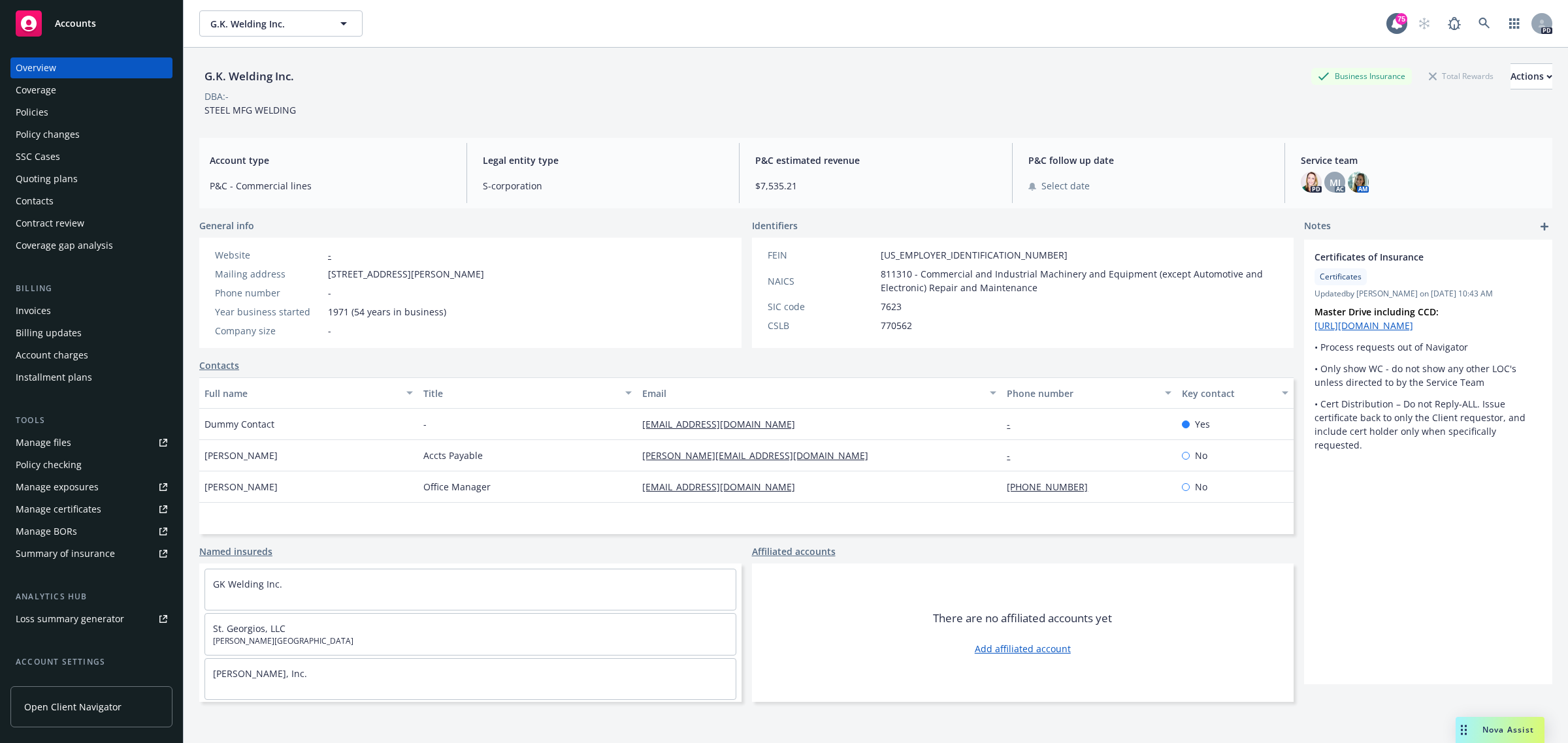
click at [77, 20] on span "Accounts" at bounding box center [75, 23] width 41 height 10
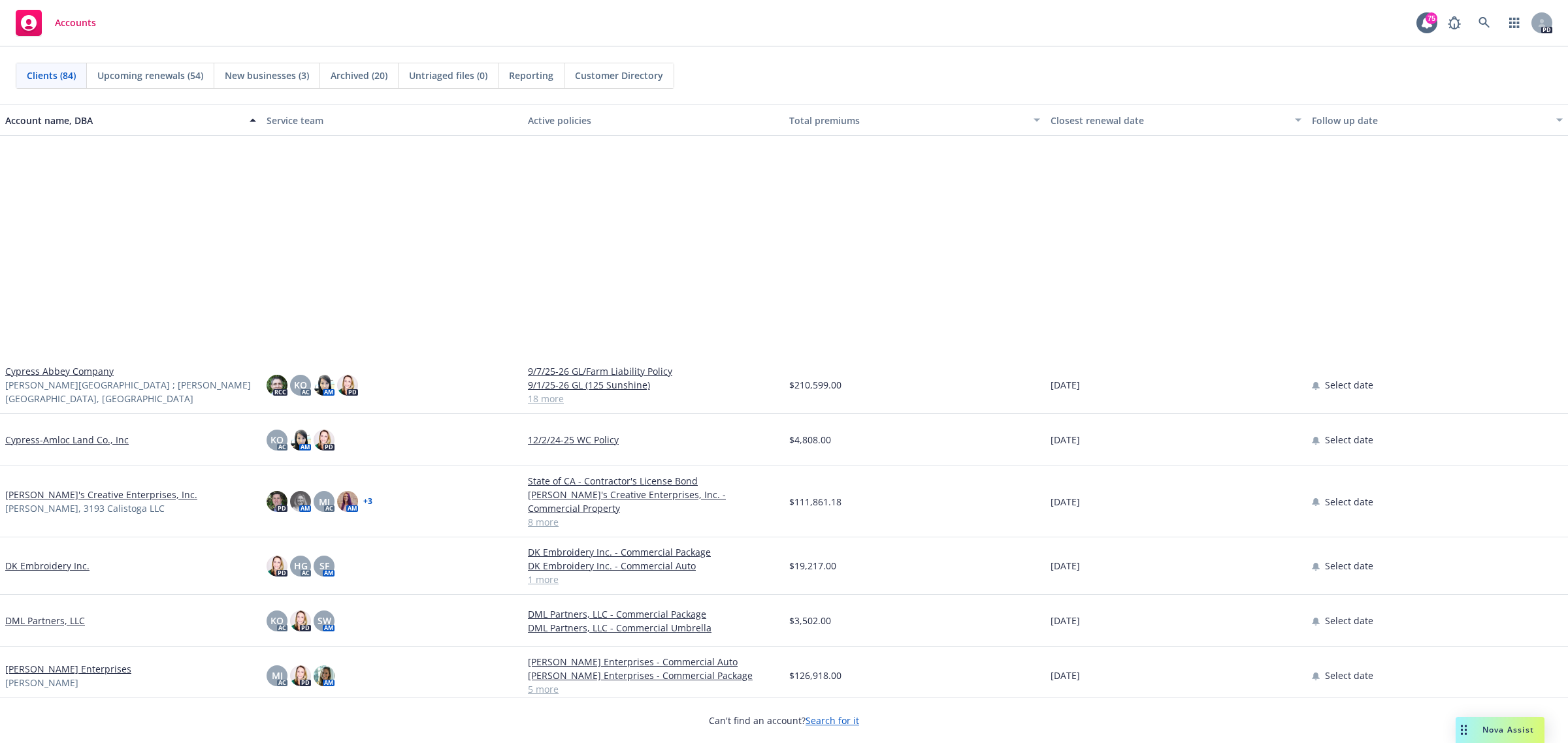
scroll to position [1469, 0]
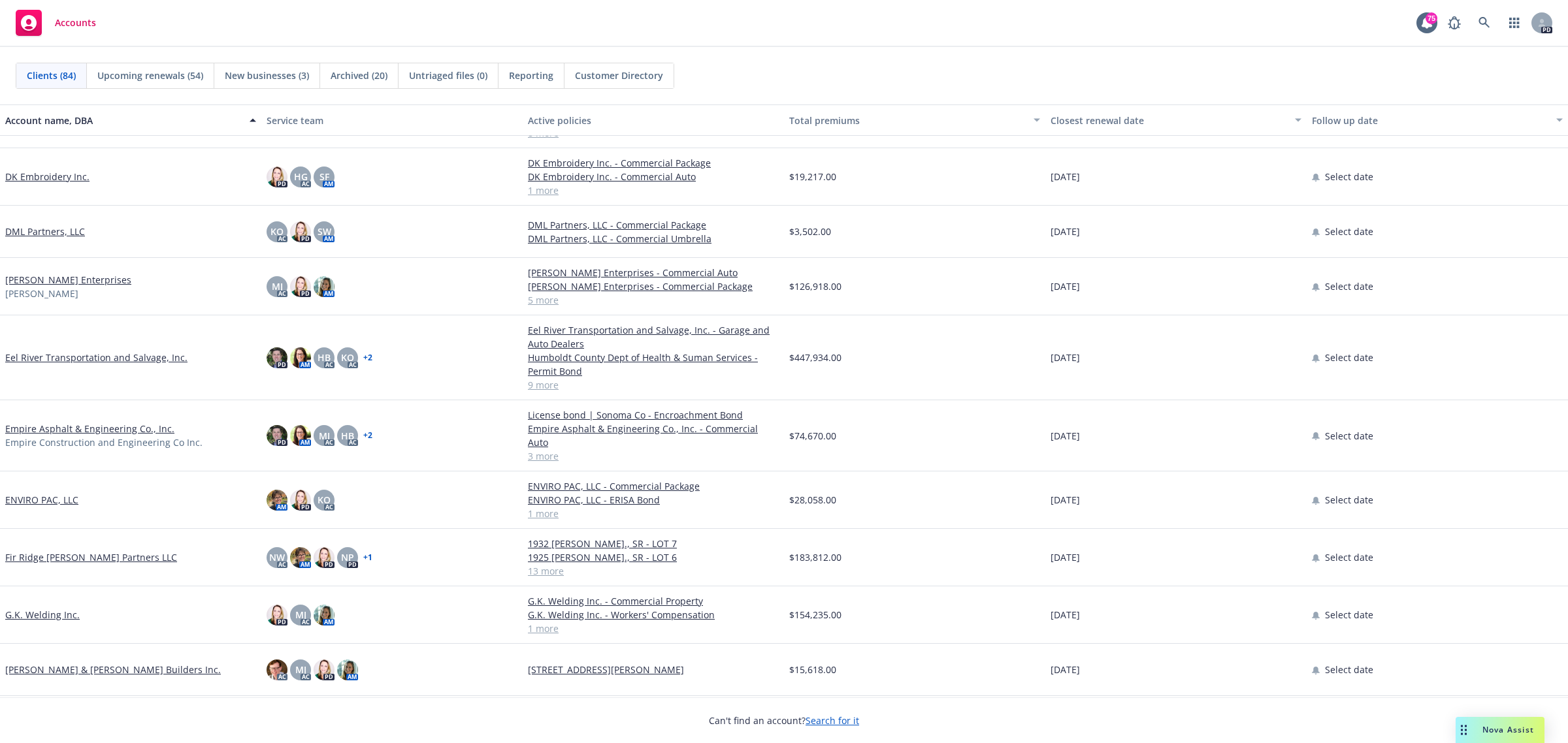
click at [51, 351] on link "Eel River Transportation and Salvage, Inc." at bounding box center [96, 357] width 182 height 14
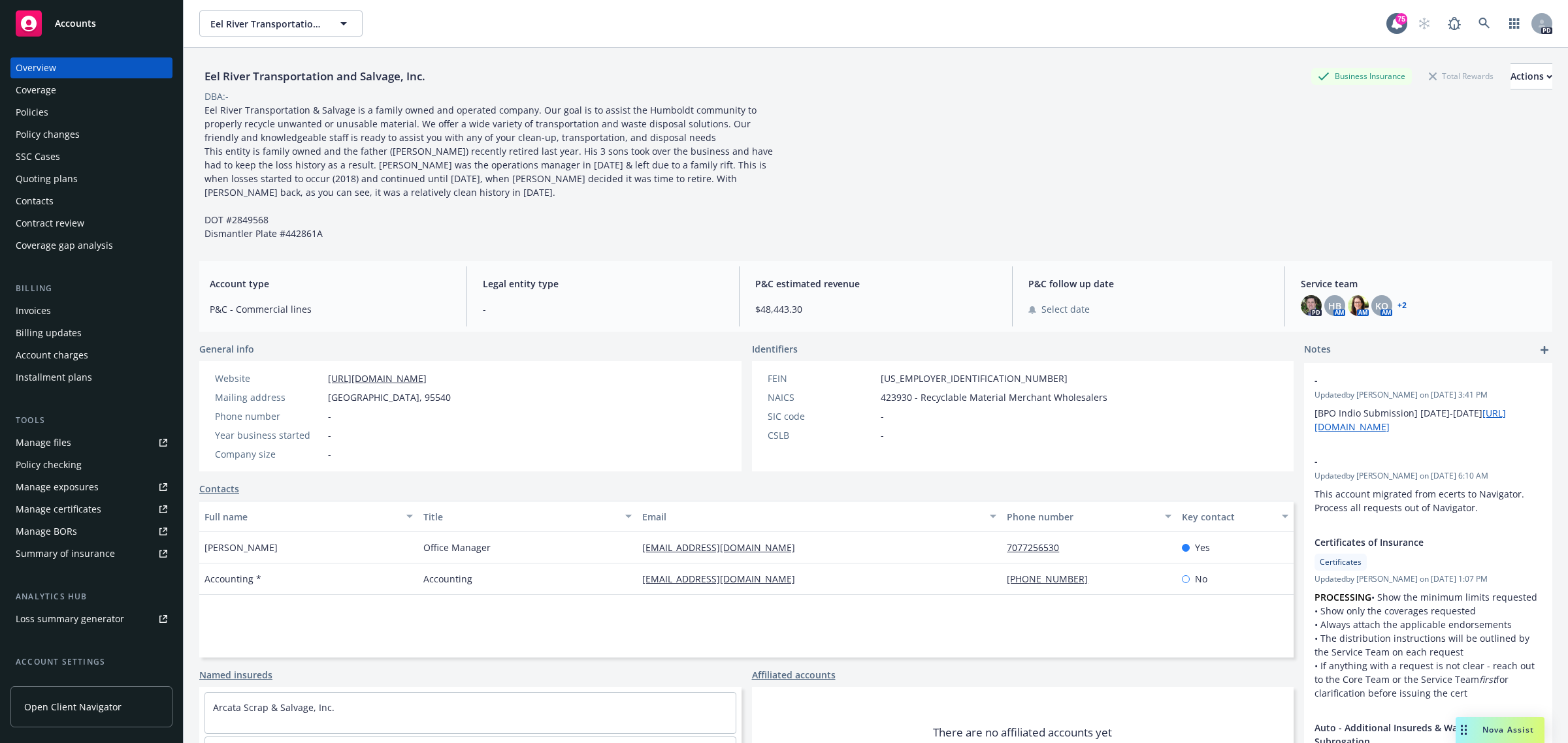
click at [39, 112] on div "Policies" at bounding box center [32, 112] width 33 height 21
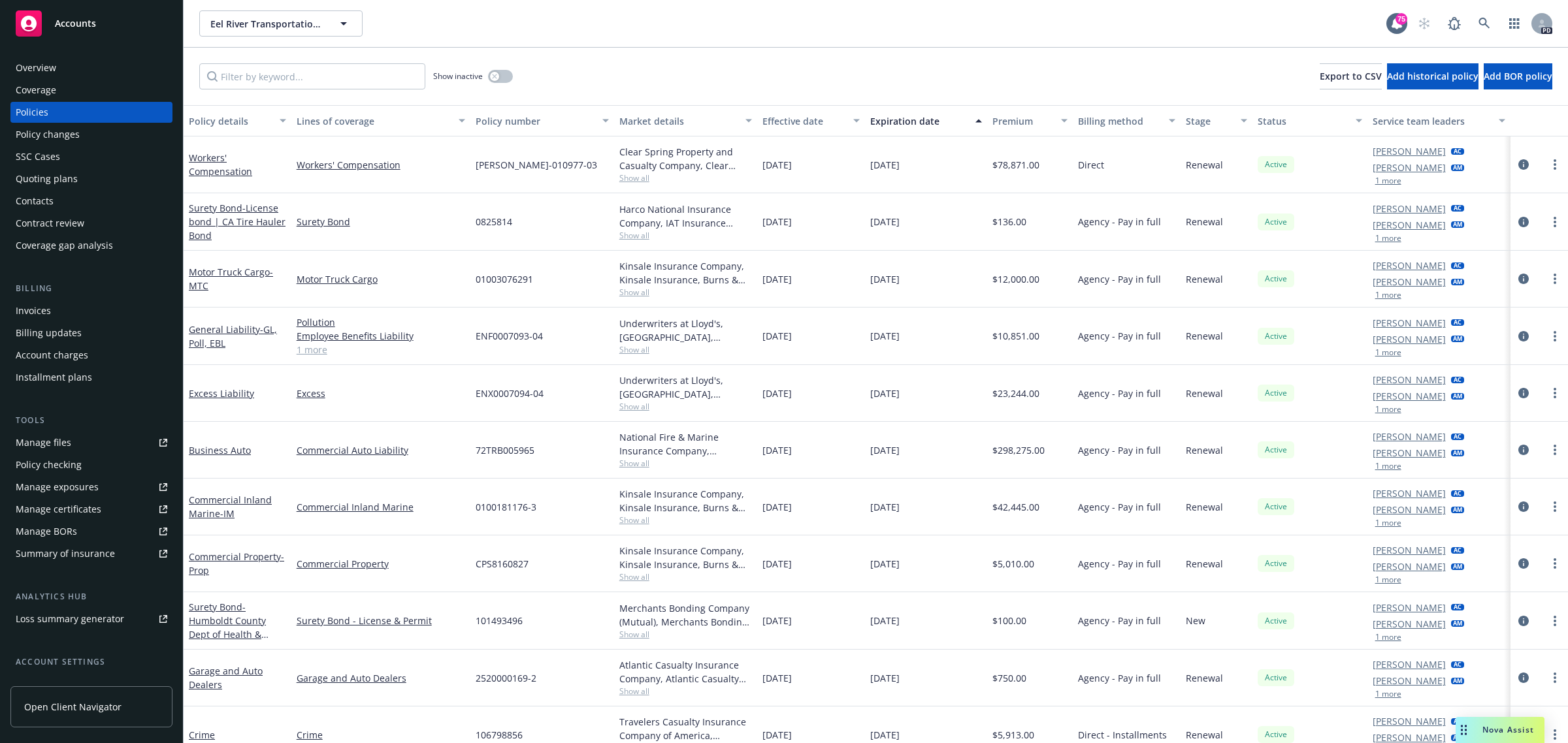
click at [80, 20] on span "Accounts" at bounding box center [75, 23] width 41 height 10
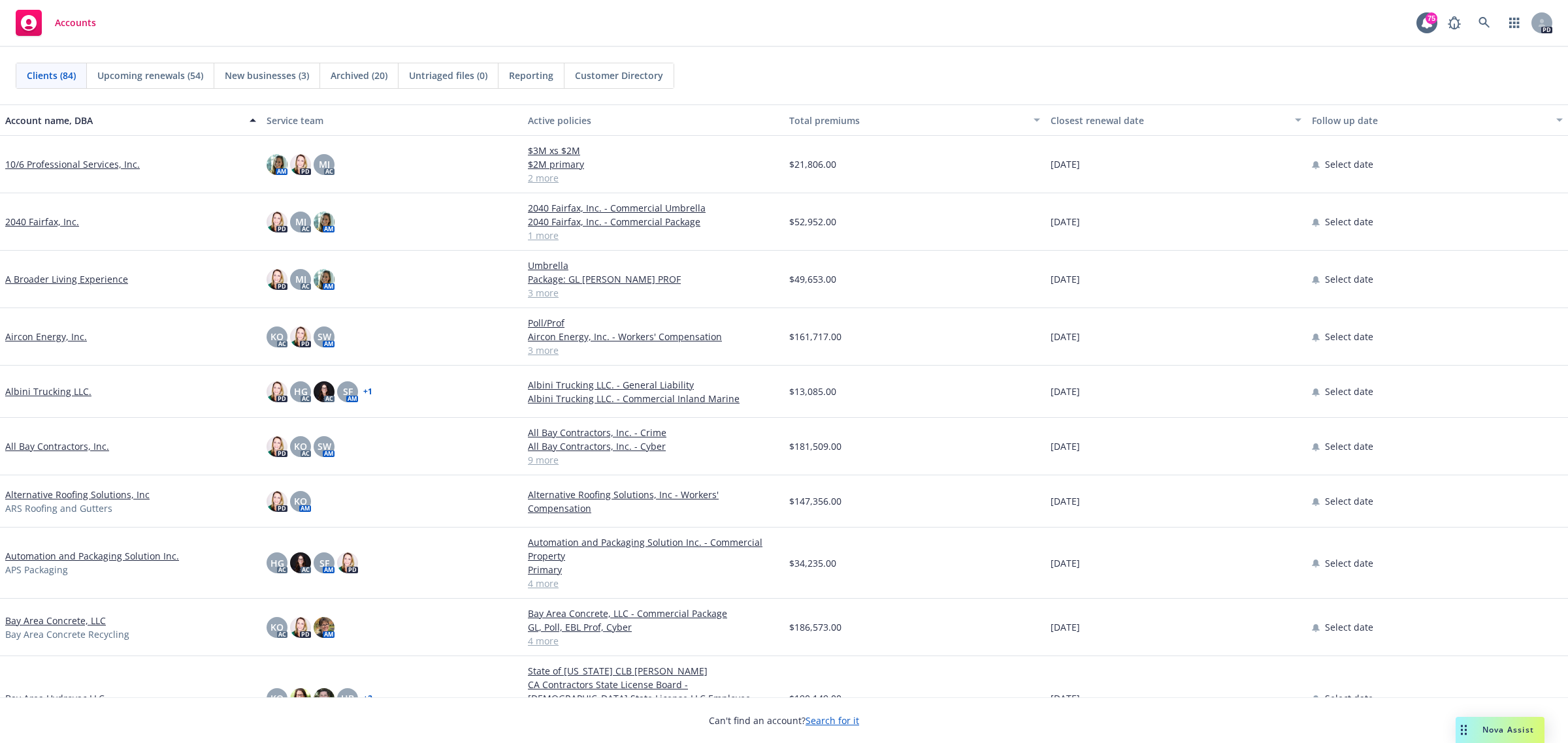
scroll to position [489, 0]
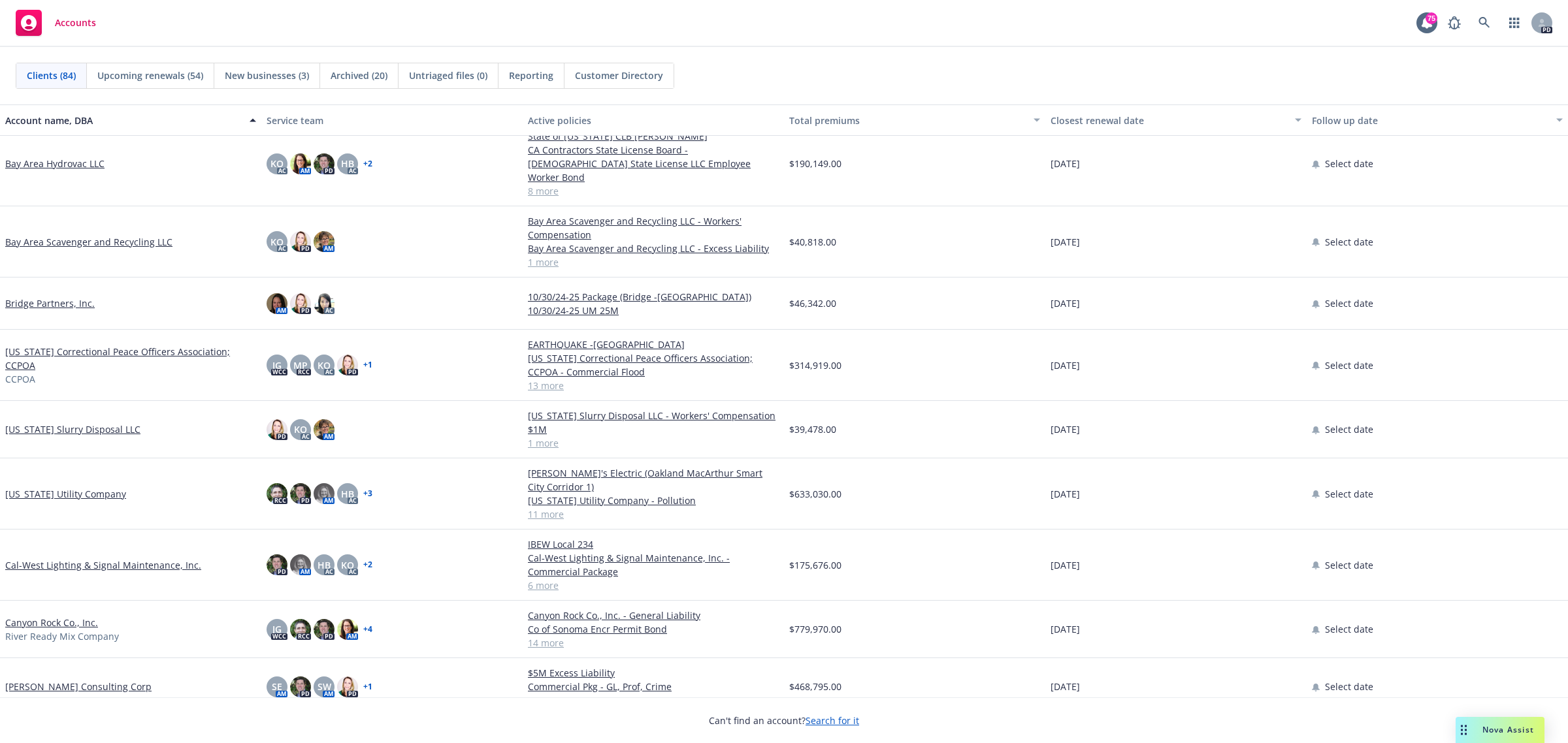
click at [26, 680] on link "[PERSON_NAME] Consulting Corp" at bounding box center [79, 686] width 146 height 14
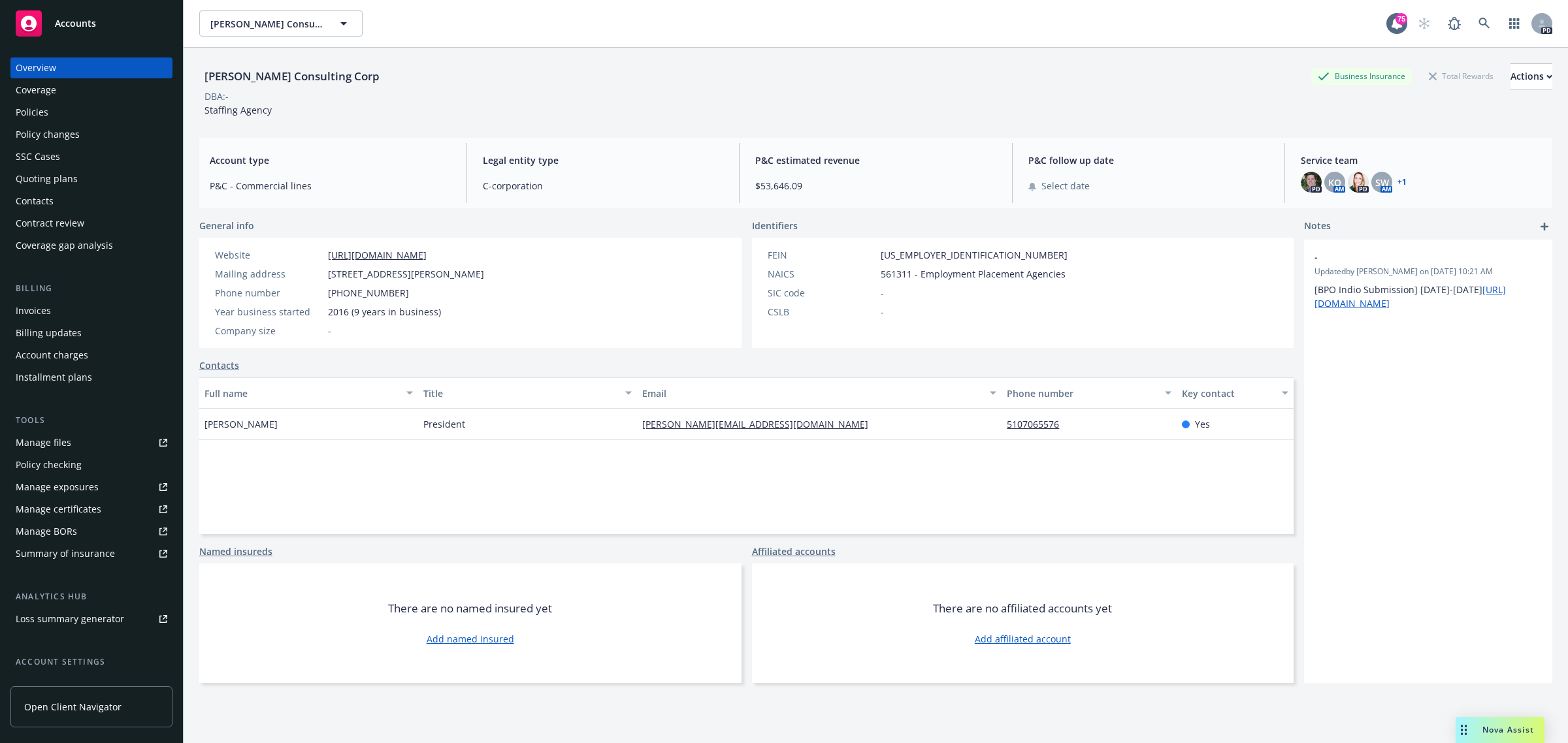
click at [31, 108] on div "Policies" at bounding box center [32, 112] width 33 height 21
